Goal: Complete application form: Complete application form

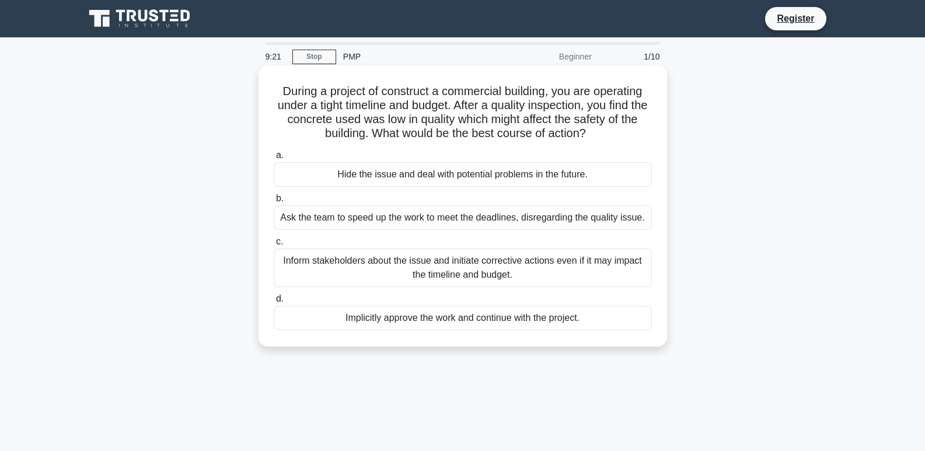
click at [352, 271] on div "Inform stakeholders about the issue and initiate corrective actions even if it …" at bounding box center [463, 268] width 378 height 39
click at [274, 246] on input "c. Inform stakeholders about the issue and initiate corrective actions even if …" at bounding box center [274, 242] width 0 height 8
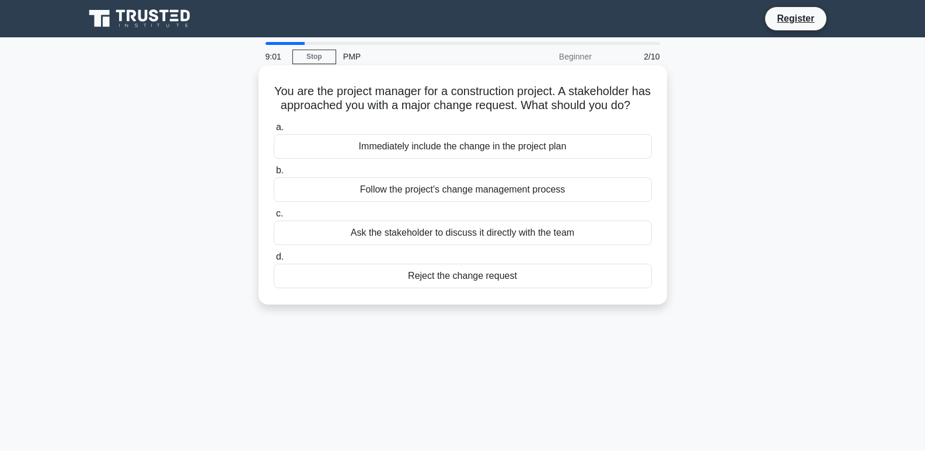
click at [382, 202] on div "Follow the project's change management process" at bounding box center [463, 189] width 378 height 25
click at [274, 175] on input "b. Follow the project's change management process" at bounding box center [274, 171] width 0 height 8
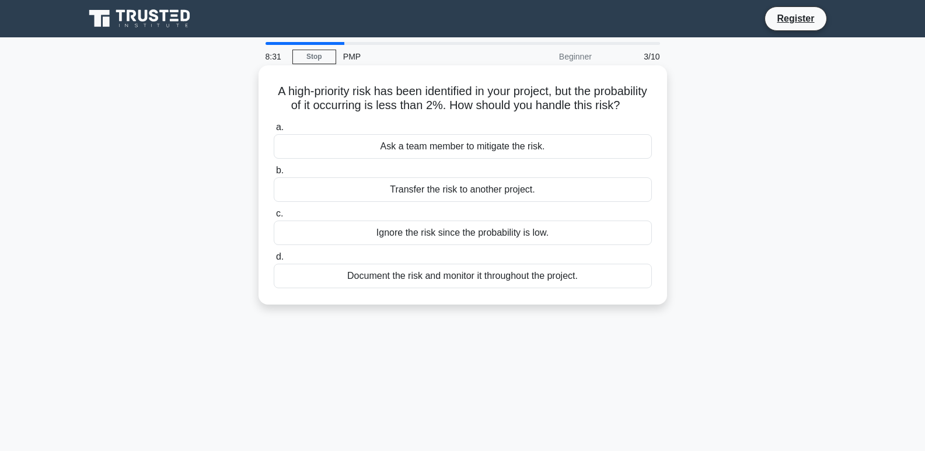
click at [381, 288] on div "Document the risk and monitor it throughout the project." at bounding box center [463, 276] width 378 height 25
click at [274, 261] on input "d. Document the risk and monitor it throughout the project." at bounding box center [274, 257] width 0 height 8
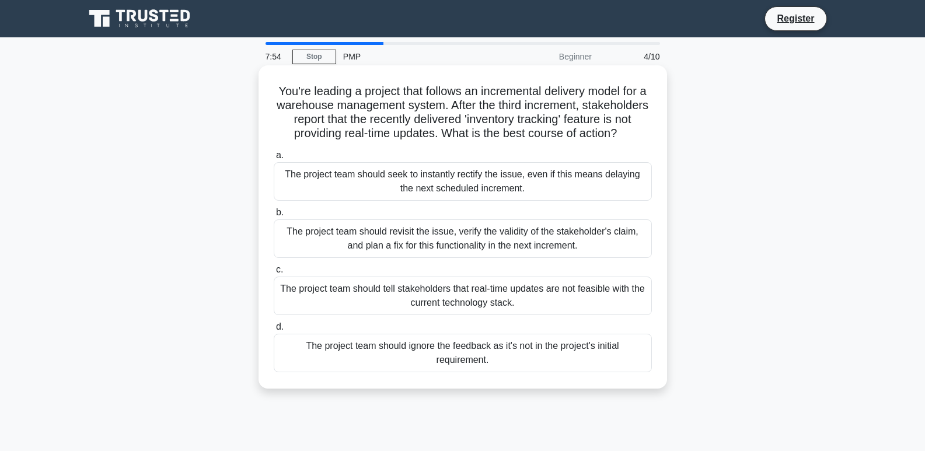
click at [325, 201] on div "The project team should seek to instantly rectify the issue, even if this means…" at bounding box center [463, 181] width 378 height 39
click at [274, 159] on input "a. The project team should seek to instantly rectify the issue, even if this me…" at bounding box center [274, 156] width 0 height 8
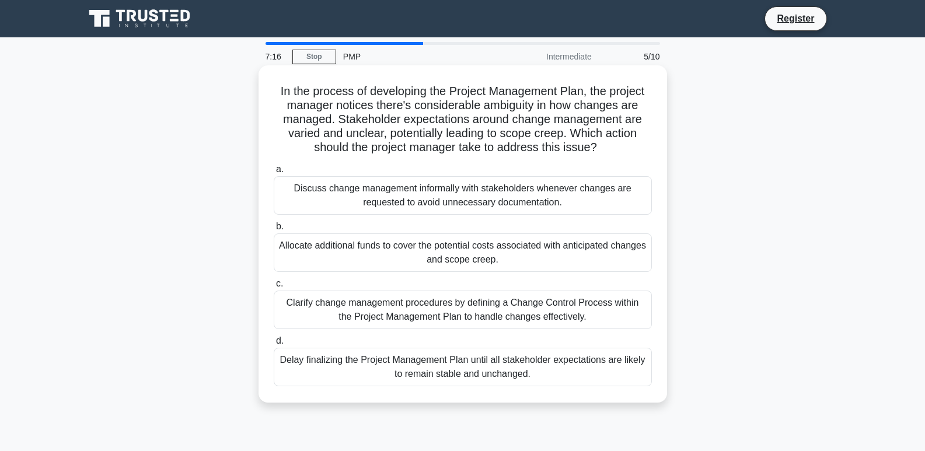
click at [353, 325] on div "Clarify change management procedures by defining a Change Control Process withi…" at bounding box center [463, 310] width 378 height 39
click at [274, 288] on input "c. Clarify change management procedures by defining a Change Control Process wi…" at bounding box center [274, 284] width 0 height 8
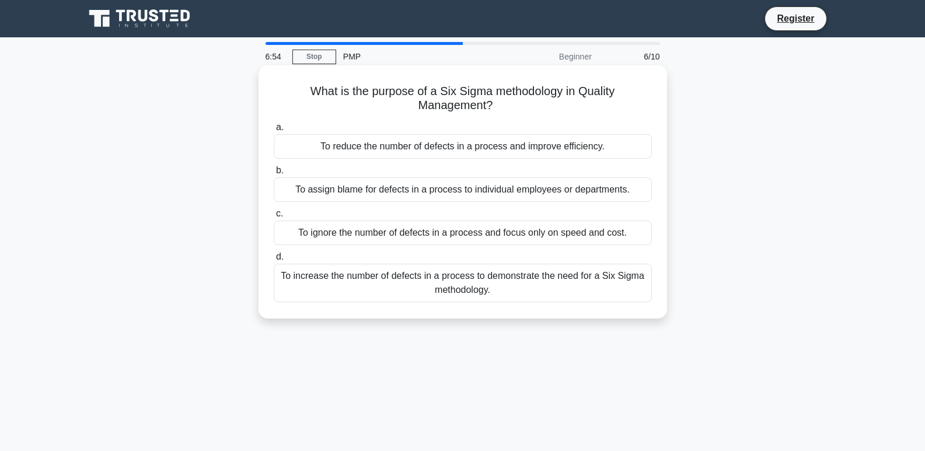
click at [447, 144] on div "To reduce the number of defects in a process and improve efficiency." at bounding box center [463, 146] width 378 height 25
click at [274, 131] on input "a. To reduce the number of defects in a process and improve efficiency." at bounding box center [274, 128] width 0 height 8
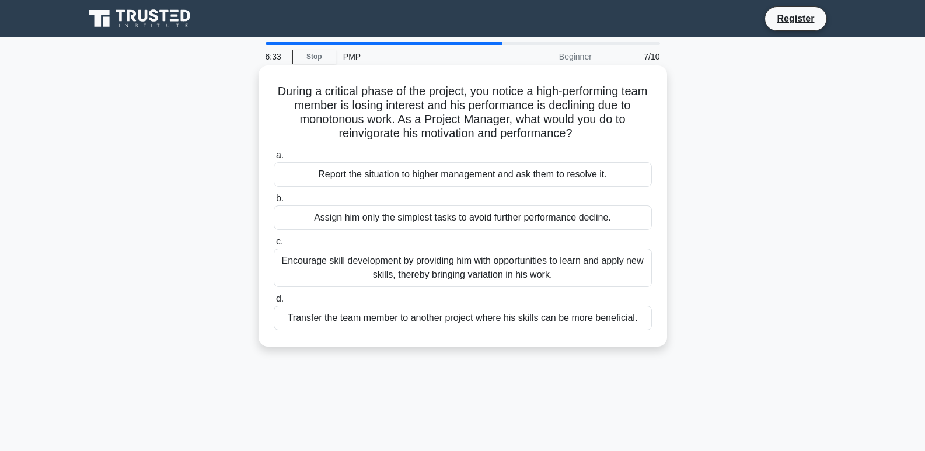
click at [395, 273] on div "Encourage skill development by providing him with opportunities to learn and ap…" at bounding box center [463, 268] width 378 height 39
click at [274, 246] on input "c. Encourage skill development by providing him with opportunities to learn and…" at bounding box center [274, 242] width 0 height 8
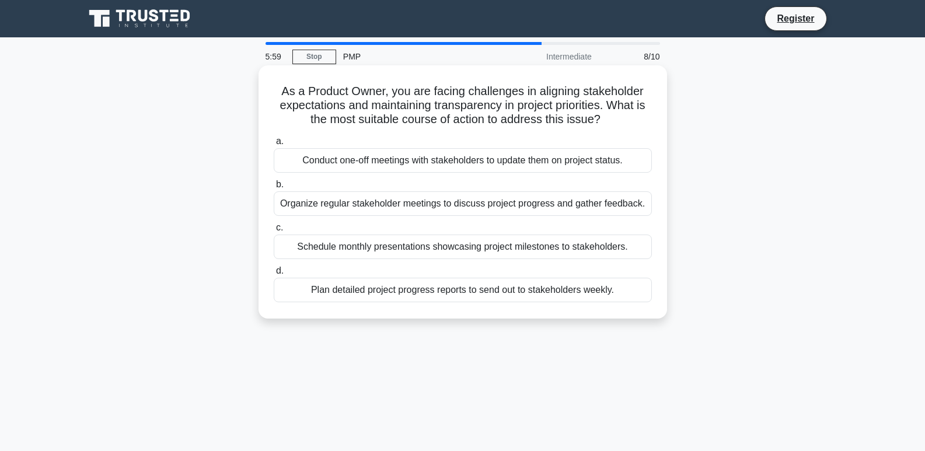
click at [323, 290] on div "Plan detailed project progress reports to send out to stakeholders weekly." at bounding box center [463, 290] width 378 height 25
click at [274, 275] on input "d. Plan detailed project progress reports to send out to stakeholders weekly." at bounding box center [274, 271] width 0 height 8
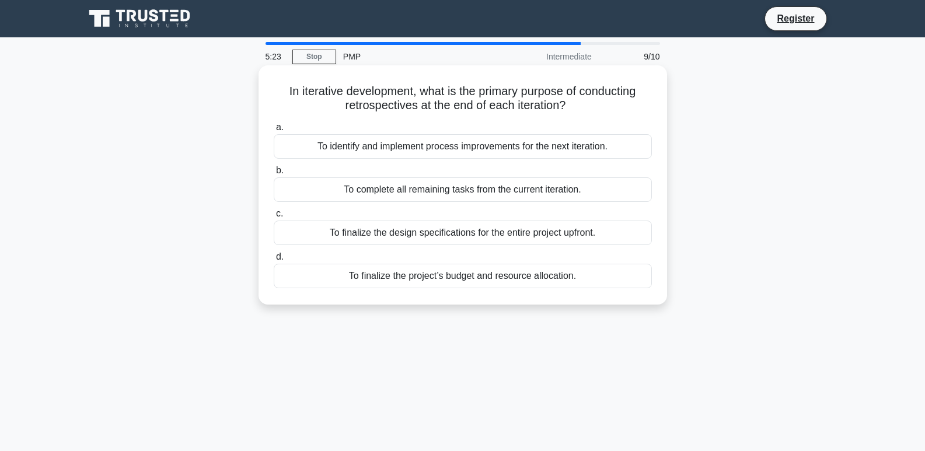
click at [329, 151] on div "To identify and implement process improvements for the next iteration." at bounding box center [463, 146] width 378 height 25
click at [274, 131] on input "a. To identify and implement process improvements for the next iteration." at bounding box center [274, 128] width 0 height 8
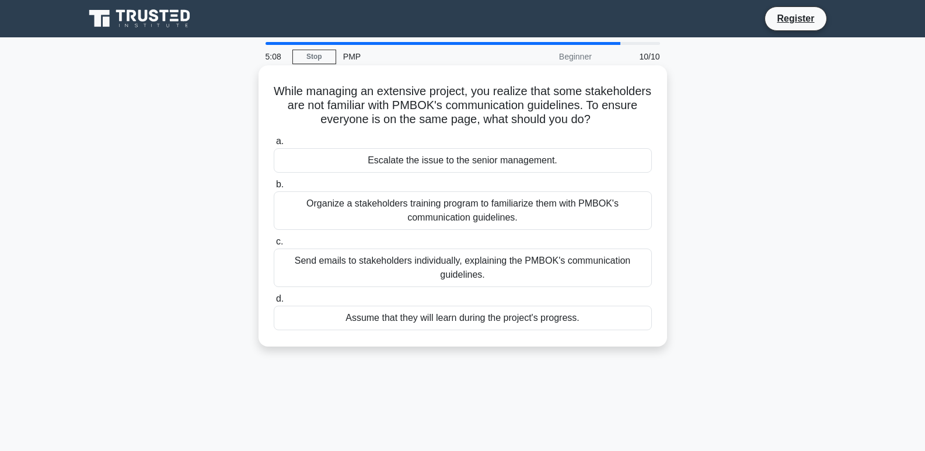
click at [360, 208] on div "Organize a stakeholders training program to familiarize them with PMBOK's commu…" at bounding box center [463, 210] width 378 height 39
click at [274, 189] on input "b. Organize a stakeholders training program to familiarize them with PMBOK's co…" at bounding box center [274, 185] width 0 height 8
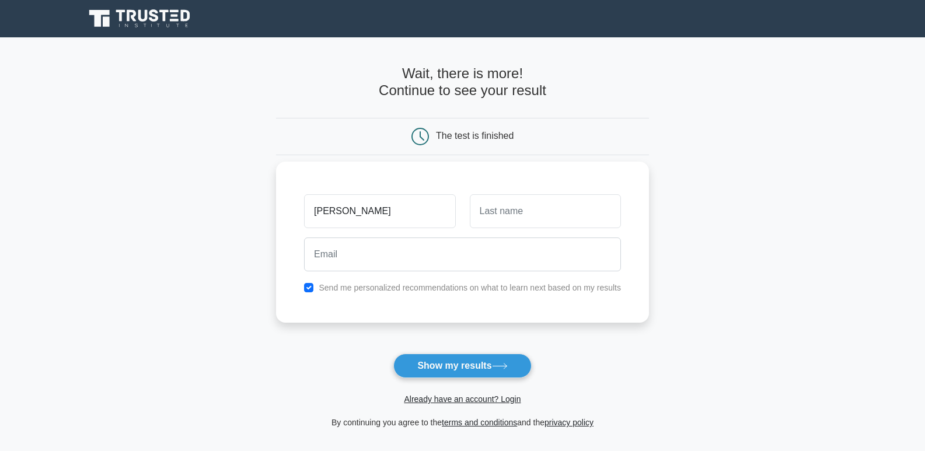
type input "[PERSON_NAME]"
click at [556, 218] on input "text" at bounding box center [545, 211] width 151 height 34
type input "Njihia"
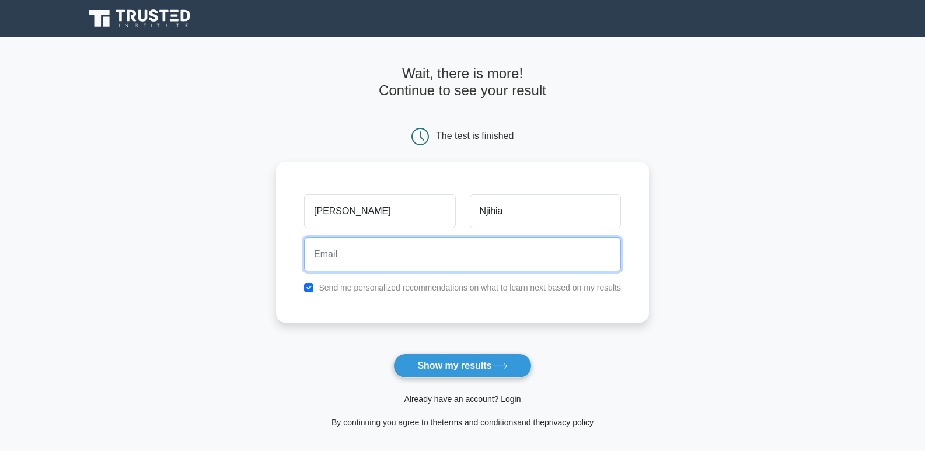
click at [533, 253] on input "email" at bounding box center [462, 255] width 317 height 34
type input "bethnjihia97@gmail.com"
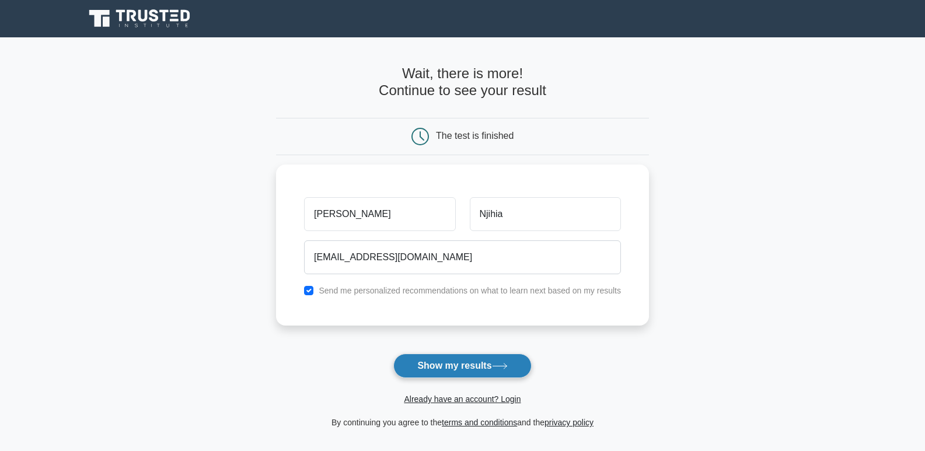
drag, startPoint x: 477, startPoint y: 348, endPoint x: 476, endPoint y: 360, distance: 12.3
click at [476, 360] on form "Wait, there is more! Continue to see your result The test is finished Beth Njih…" at bounding box center [462, 247] width 373 height 364
click at [468, 371] on button "Show my results" at bounding box center [462, 366] width 138 height 25
